Goal: Information Seeking & Learning: Learn about a topic

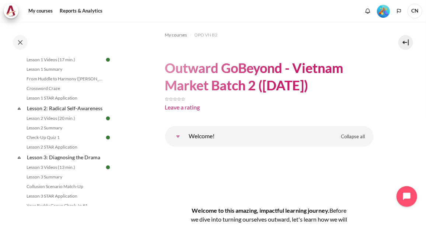
click at [118, 147] on div "Completed 96% 24 / 25 Expand Collapse Welcome! Highlighted" at bounding box center [59, 124] width 118 height 204
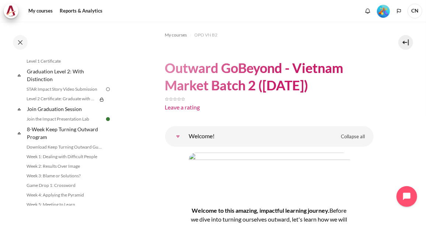
scroll to position [843, 0]
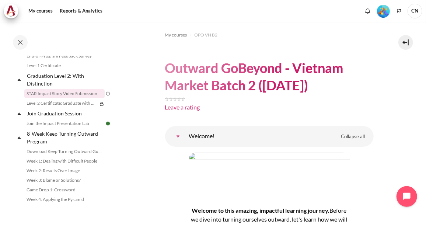
click at [79, 98] on link "STAR Impact Story Video Submission" at bounding box center [64, 93] width 80 height 9
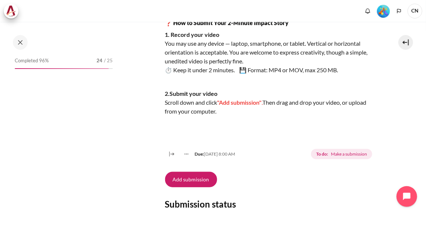
scroll to position [813, 0]
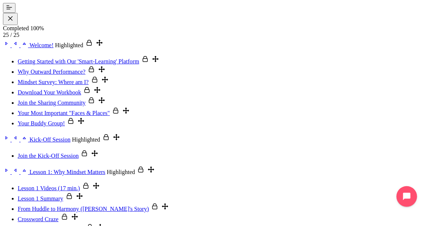
scroll to position [813, 0]
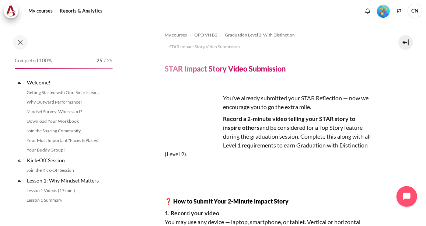
scroll to position [813, 0]
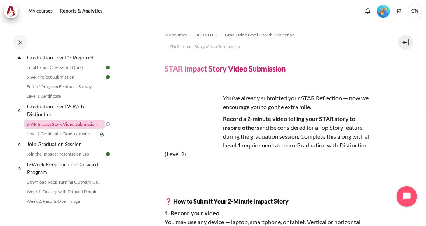
click at [75, 129] on link "STAR Impact Story Video Submission" at bounding box center [64, 124] width 80 height 9
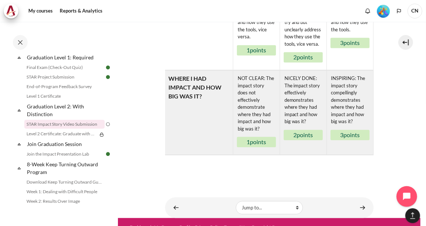
scroll to position [671, 0]
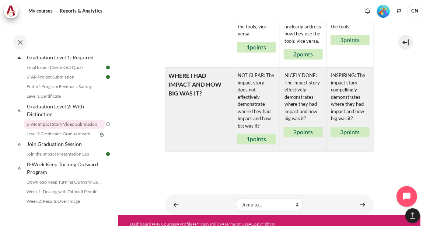
click at [274, 148] on div "Rubric MY SITUATION AND WHY? NOT CLEAR: The learner is unable to clearly addres…" at bounding box center [269, 24] width 209 height 296
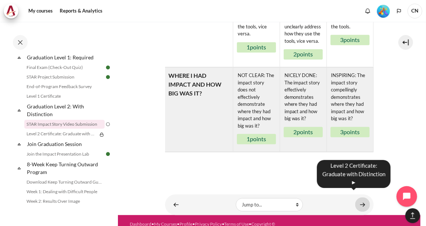
click at [359, 197] on link "Content" at bounding box center [362, 204] width 15 height 14
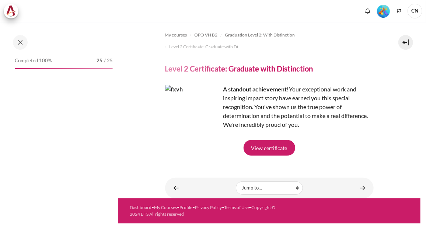
click at [265, 149] on link "View certificate" at bounding box center [270, 147] width 52 height 15
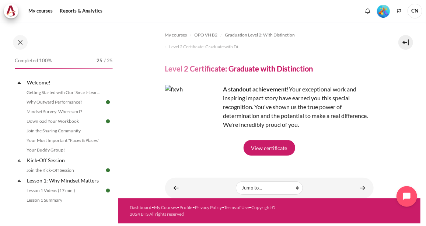
scroll to position [822, 0]
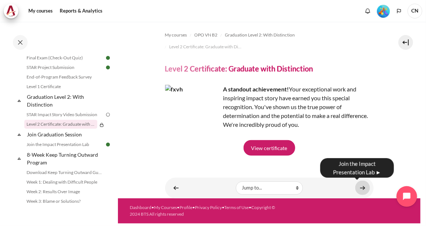
click at [365, 187] on link "Content" at bounding box center [362, 188] width 15 height 14
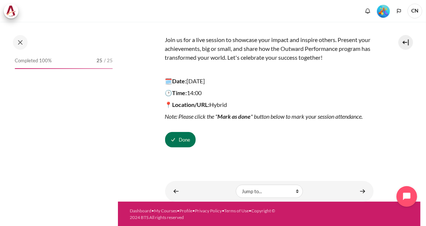
scroll to position [842, 0]
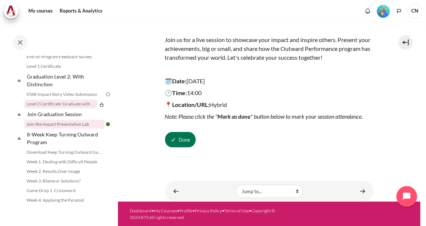
click at [66, 108] on link "Level 2 Certificate: Graduate with Distinction" at bounding box center [60, 104] width 73 height 9
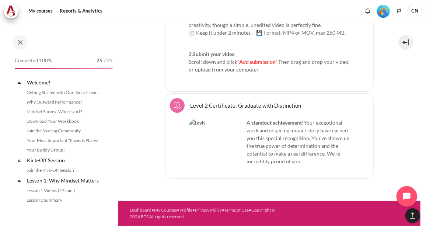
scroll to position [822, 0]
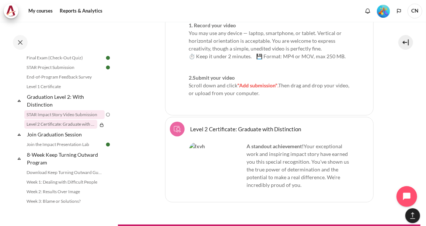
click at [64, 119] on link "STAR Impact Story Video Submission" at bounding box center [64, 114] width 80 height 9
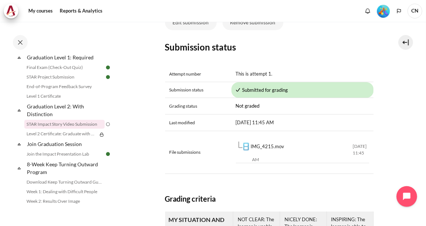
scroll to position [349, 0]
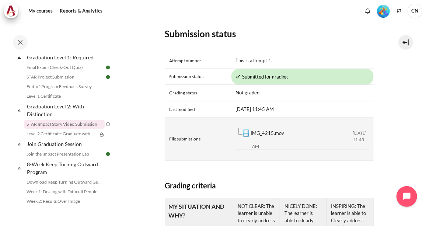
click at [273, 131] on link "IMG_4215.mov" at bounding box center [268, 133] width 34 height 6
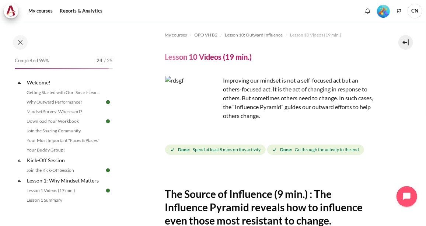
scroll to position [167, 0]
